Goal: Task Accomplishment & Management: Complete application form

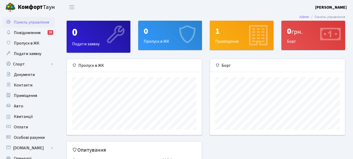
scroll to position [26, 0]
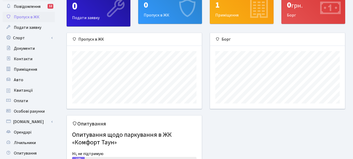
click at [30, 17] on span "Пропуск в ЖК" at bounding box center [27, 17] width 26 height 6
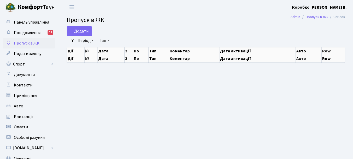
select select "25"
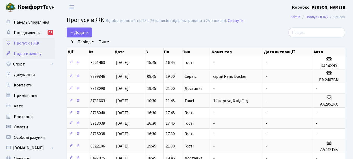
click at [24, 54] on span "Подати заявку" at bounding box center [27, 54] width 27 height 6
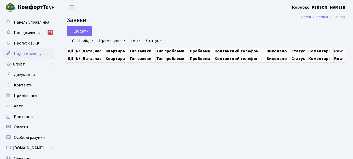
select select "25"
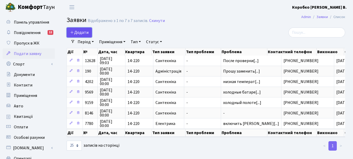
click at [84, 32] on span "Додати" at bounding box center [79, 33] width 19 height 6
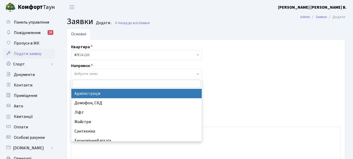
click at [198, 73] on b at bounding box center [198, 73] width 2 height 1
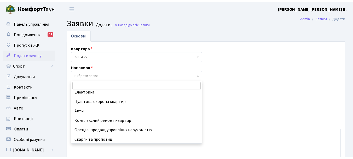
scroll to position [61, 0]
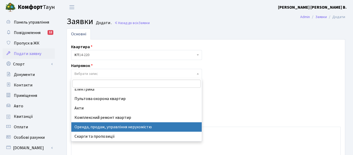
select select "21"
select select
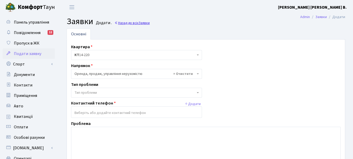
click at [124, 23] on link "Назад до всіх Заявки" at bounding box center [131, 22] width 35 height 5
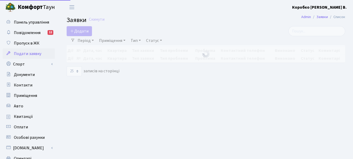
select select "25"
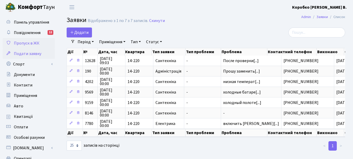
click at [36, 42] on span "Пропуск в ЖК" at bounding box center [27, 43] width 26 height 6
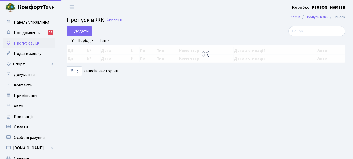
select select "25"
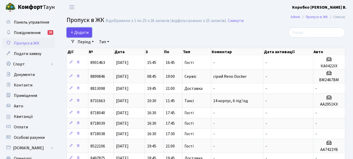
click at [79, 32] on span "Додати" at bounding box center [79, 33] width 19 height 6
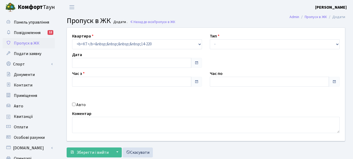
type input "[DATE]"
type input "09:45"
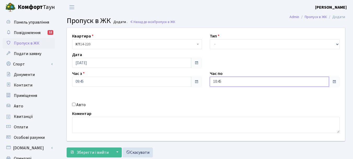
click at [249, 82] on input "10:45" at bounding box center [269, 82] width 119 height 10
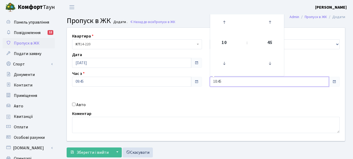
click at [249, 82] on input "10:45" at bounding box center [269, 82] width 119 height 10
click at [213, 81] on input "10:45" at bounding box center [269, 82] width 119 height 10
drag, startPoint x: 213, startPoint y: 81, endPoint x: 228, endPoint y: 82, distance: 14.9
click at [228, 82] on input "10:45" at bounding box center [269, 82] width 119 height 10
click at [225, 63] on icon at bounding box center [224, 63] width 14 height 14
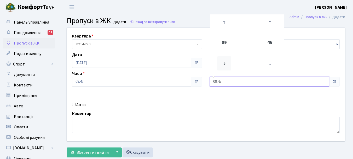
click at [225, 63] on icon at bounding box center [224, 63] width 14 height 14
click at [224, 22] on icon at bounding box center [224, 22] width 14 height 14
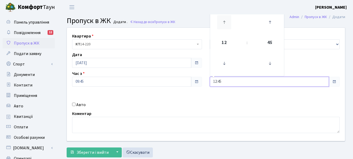
click at [224, 22] on icon at bounding box center [224, 22] width 14 height 14
type input "13:45"
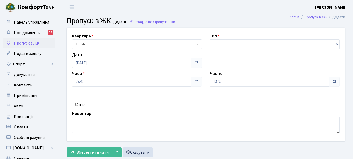
click at [166, 95] on div "Квартира <b>КТ</b>&nbsp;&nbsp;&nbsp;&nbsp;14-220 КТ 14-220 Тип - Доставка Таксі…" at bounding box center [206, 84] width 286 height 113
click at [72, 104] on div "Авто" at bounding box center [137, 104] width 138 height 6
click at [232, 45] on select "- Доставка Таксі Гості Сервіс" at bounding box center [275, 44] width 130 height 10
select select "3"
click at [210, 39] on select "- Доставка Таксі Гості Сервіс" at bounding box center [275, 44] width 130 height 10
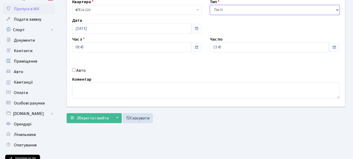
scroll to position [34, 0]
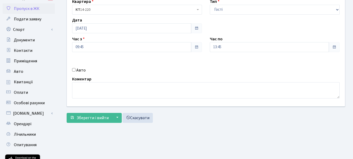
click at [74, 69] on input "Авто" at bounding box center [73, 69] width 3 height 3
checkbox input "true"
type input "k"
type input "KA0422IX"
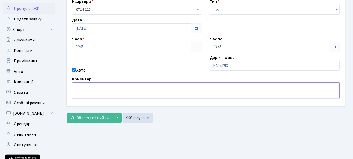
click at [101, 88] on textarea at bounding box center [206, 90] width 268 height 16
type textarea "синій [PERSON_NAME]"
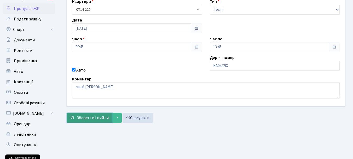
click at [88, 118] on span "Зберегти і вийти" at bounding box center [93, 118] width 32 height 6
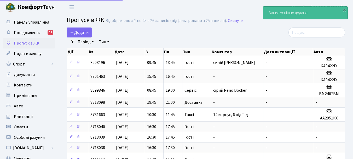
select select "25"
